Goal: Find specific page/section: Find specific page/section

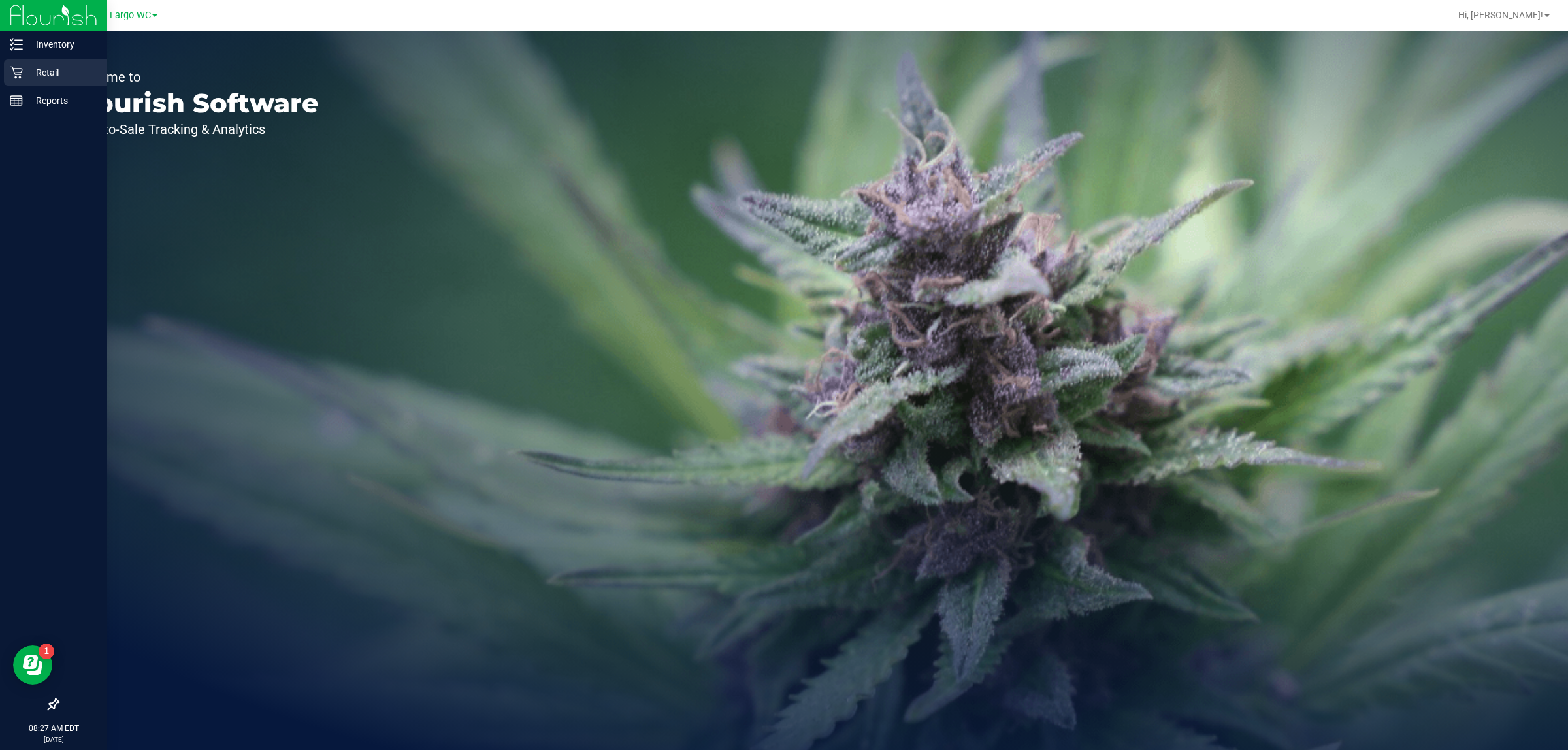
click at [13, 69] on icon at bounding box center [16, 72] width 13 height 13
click at [30, 47] on p "Inventory" at bounding box center [62, 44] width 78 height 16
